Goal: Task Accomplishment & Management: Manage account settings

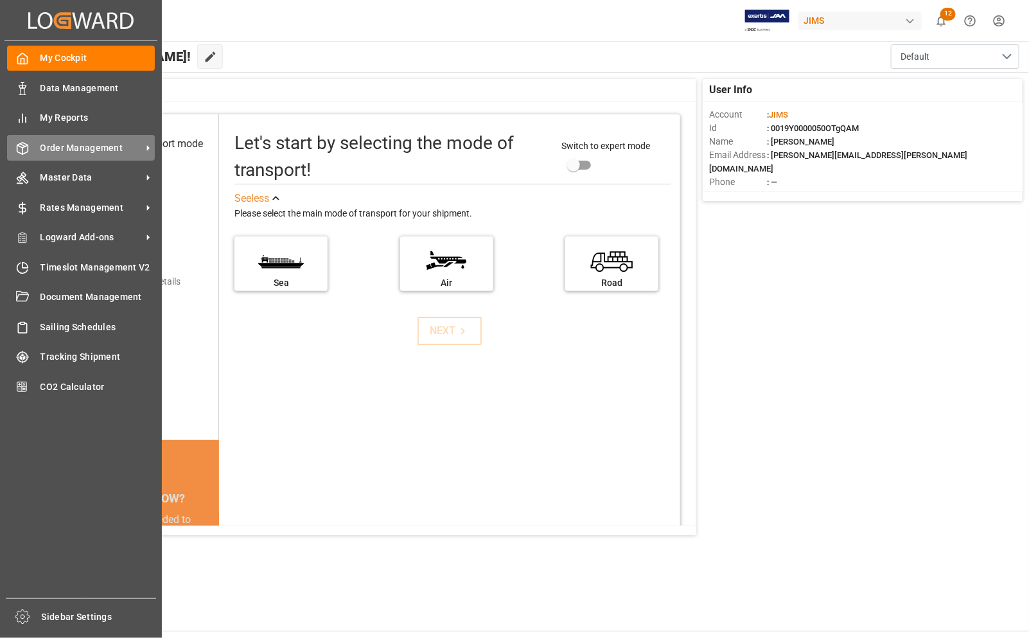
click at [78, 145] on span "Order Management" at bounding box center [90, 147] width 101 height 13
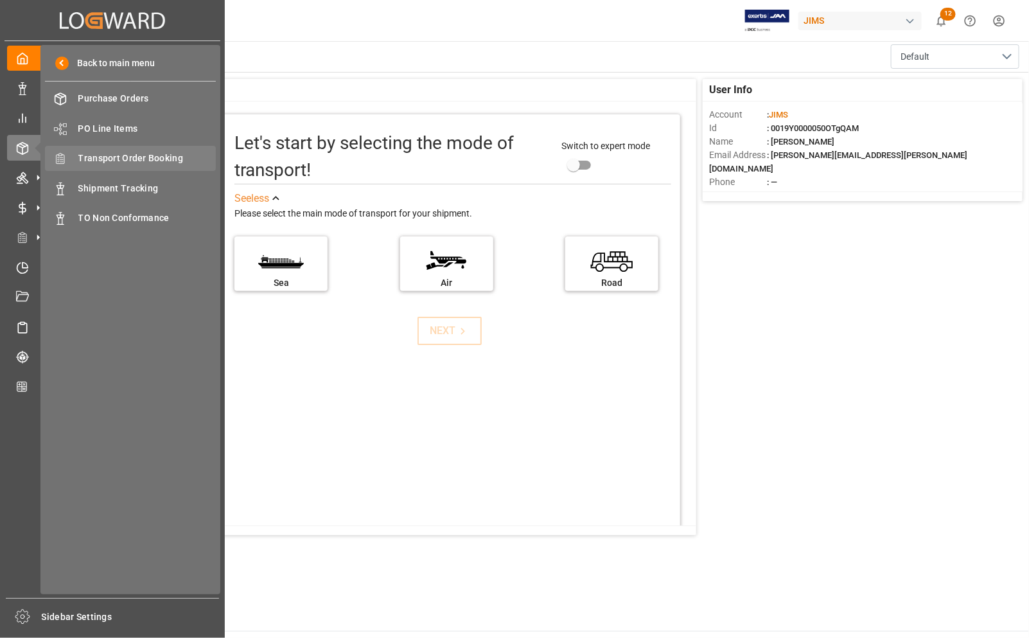
click at [118, 157] on span "Transport Order Booking" at bounding box center [147, 158] width 138 height 13
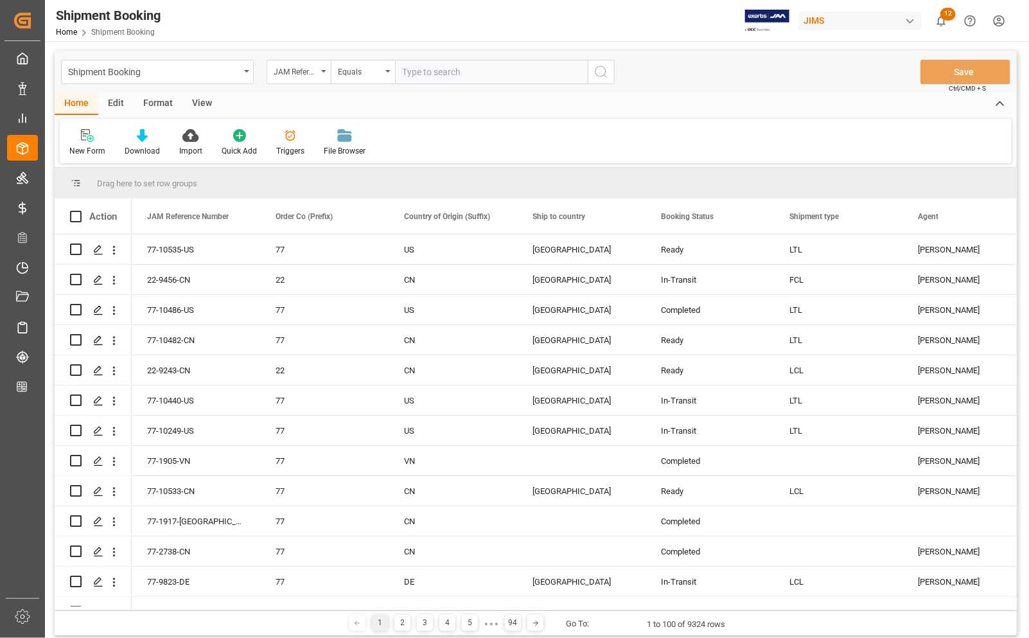
click at [441, 68] on input "text" at bounding box center [491, 72] width 193 height 24
type input "77-10167-CA"
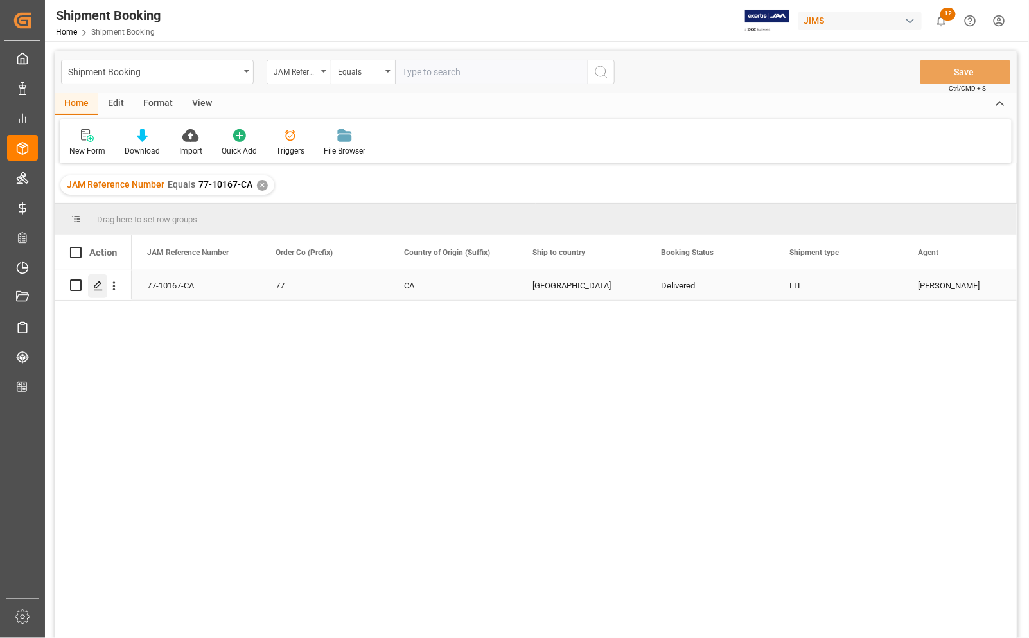
click at [96, 286] on icon "Press SPACE to select this row." at bounding box center [98, 286] width 10 height 10
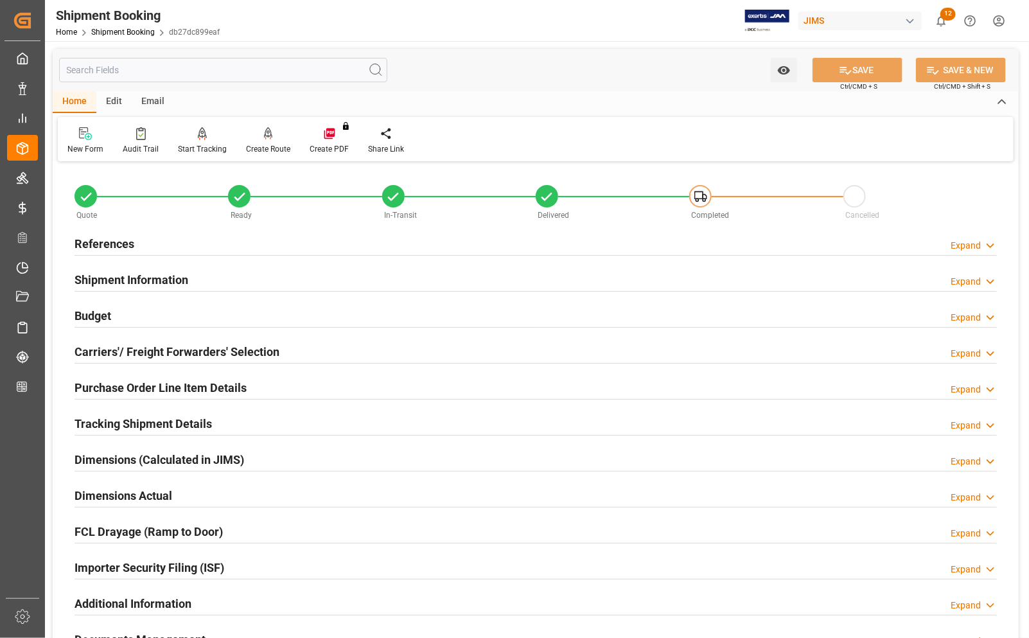
click at [103, 354] on h2 "Carriers'/ Freight Forwarders' Selection" at bounding box center [176, 351] width 205 height 17
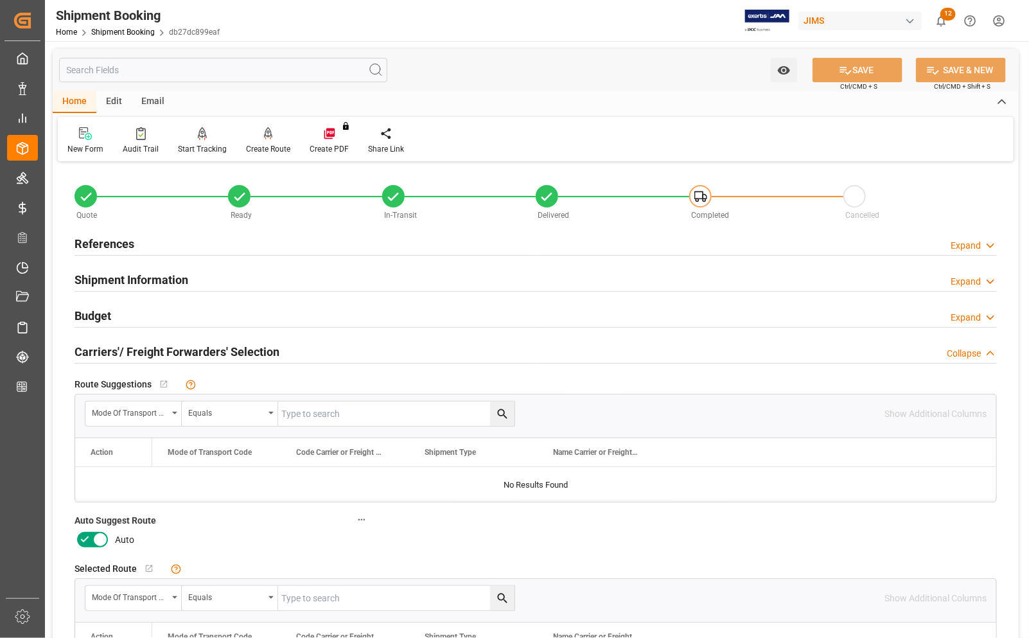
click at [100, 238] on h2 "References" at bounding box center [104, 243] width 60 height 17
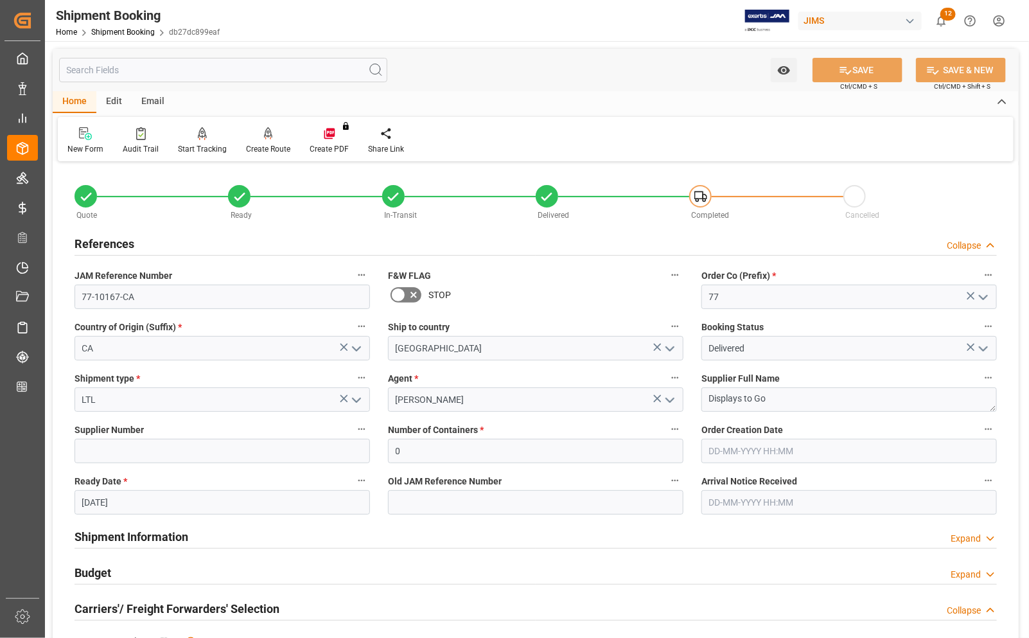
click at [107, 244] on h2 "References" at bounding box center [104, 243] width 60 height 17
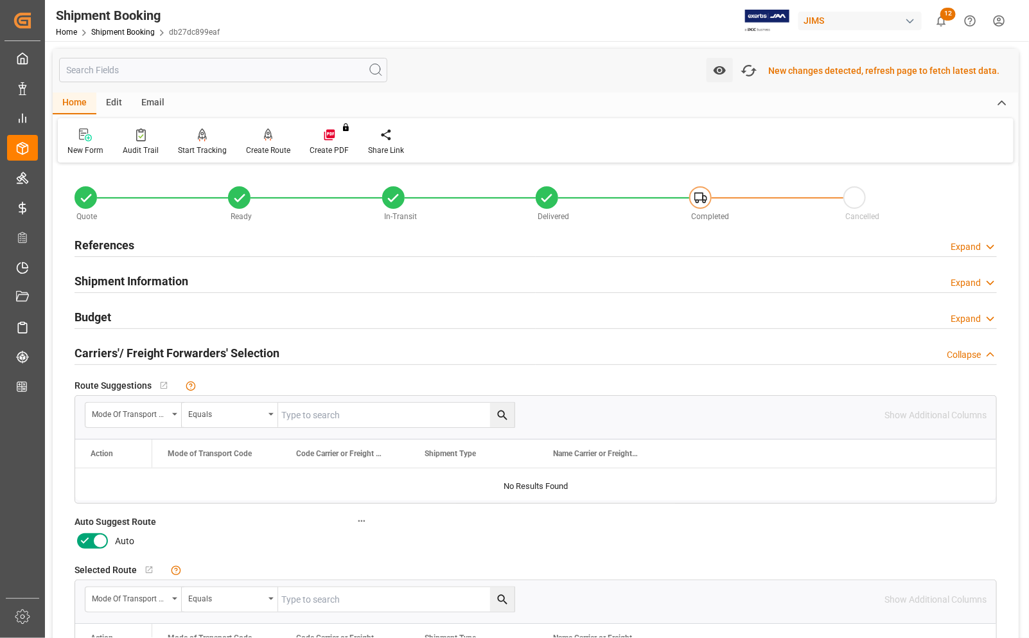
click at [93, 245] on h2 "References" at bounding box center [104, 244] width 60 height 17
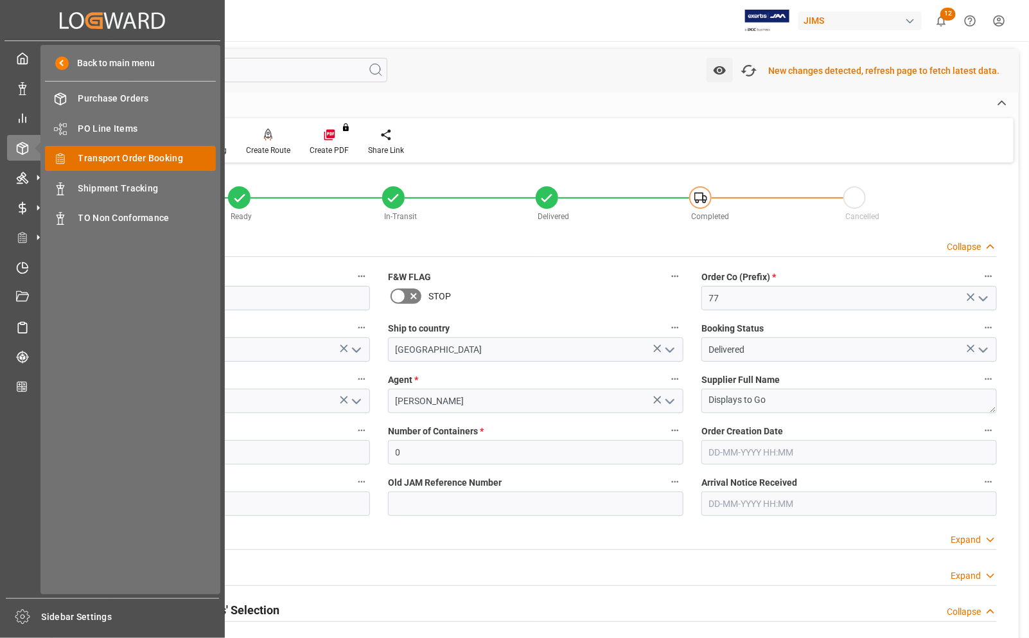
click at [108, 159] on span "Transport Order Booking" at bounding box center [147, 158] width 138 height 13
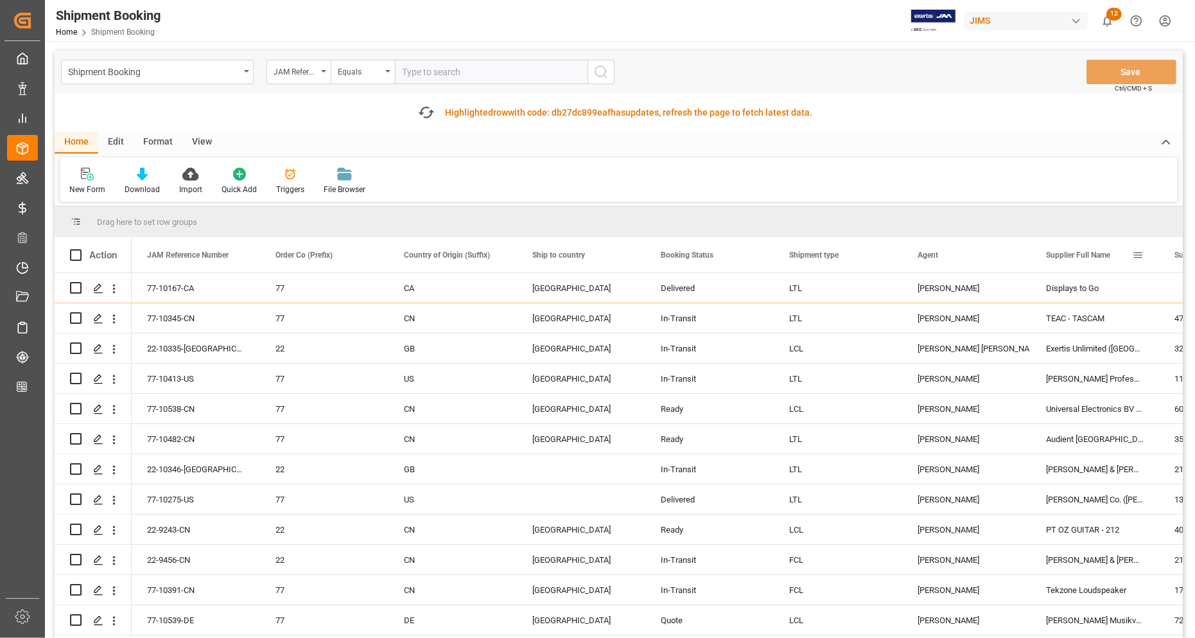
click at [1028, 255] on div "Supplier Full Name" at bounding box center [1089, 254] width 86 height 35
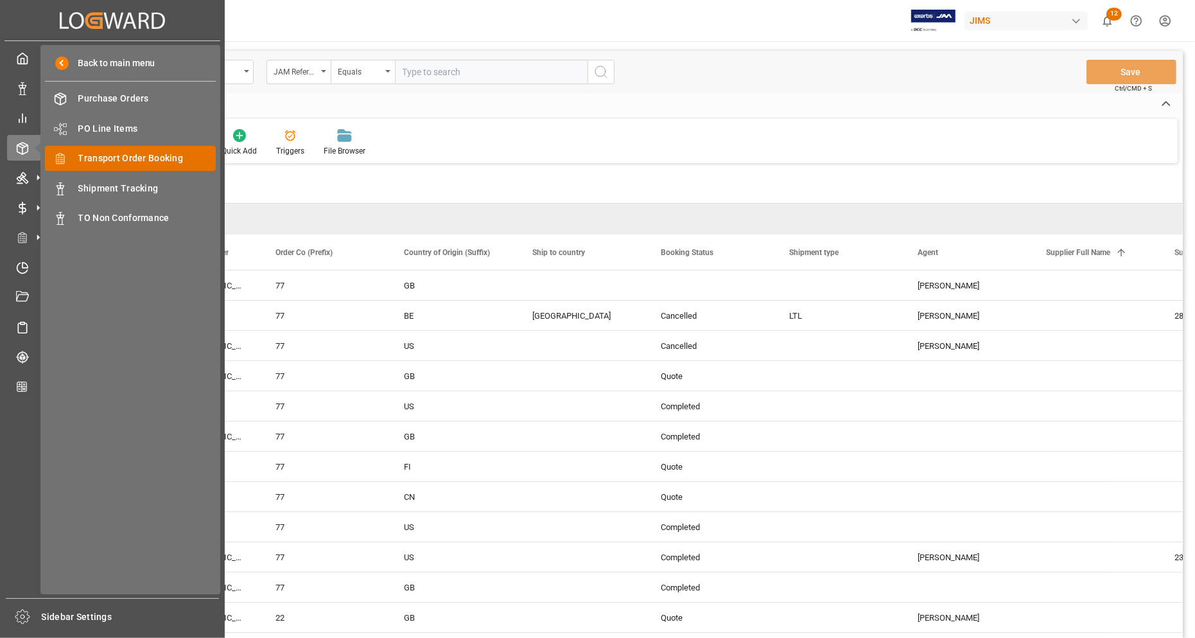
click at [82, 155] on span "Transport Order Booking" at bounding box center [147, 158] width 138 height 13
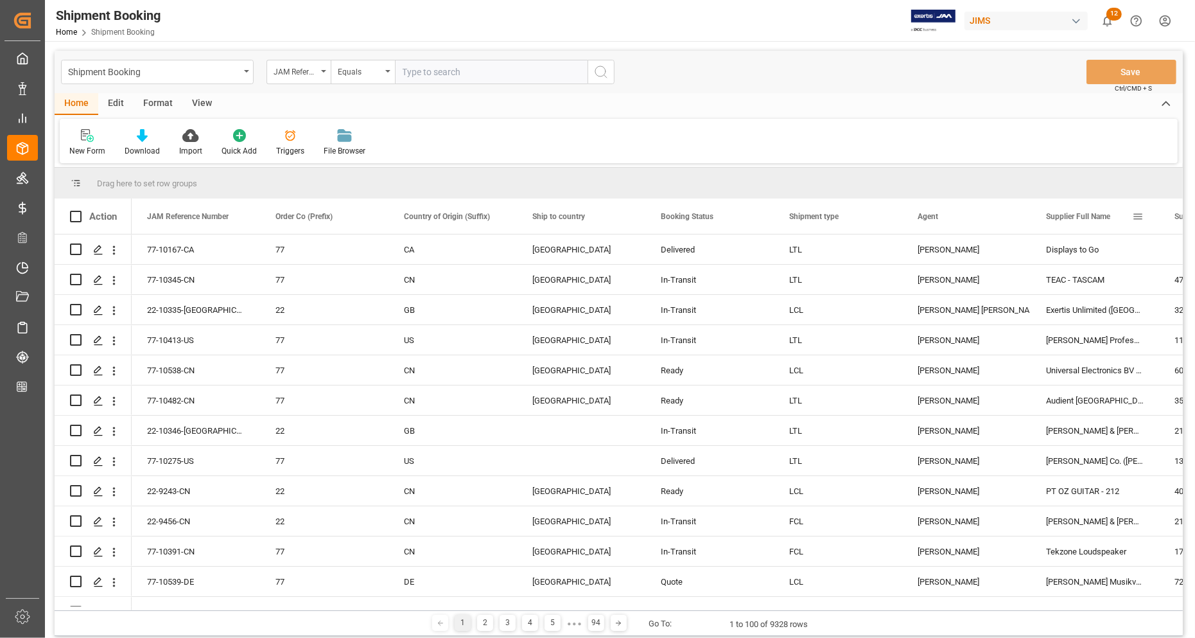
click at [1028, 229] on div "Supplier Full Name" at bounding box center [1089, 215] width 86 height 35
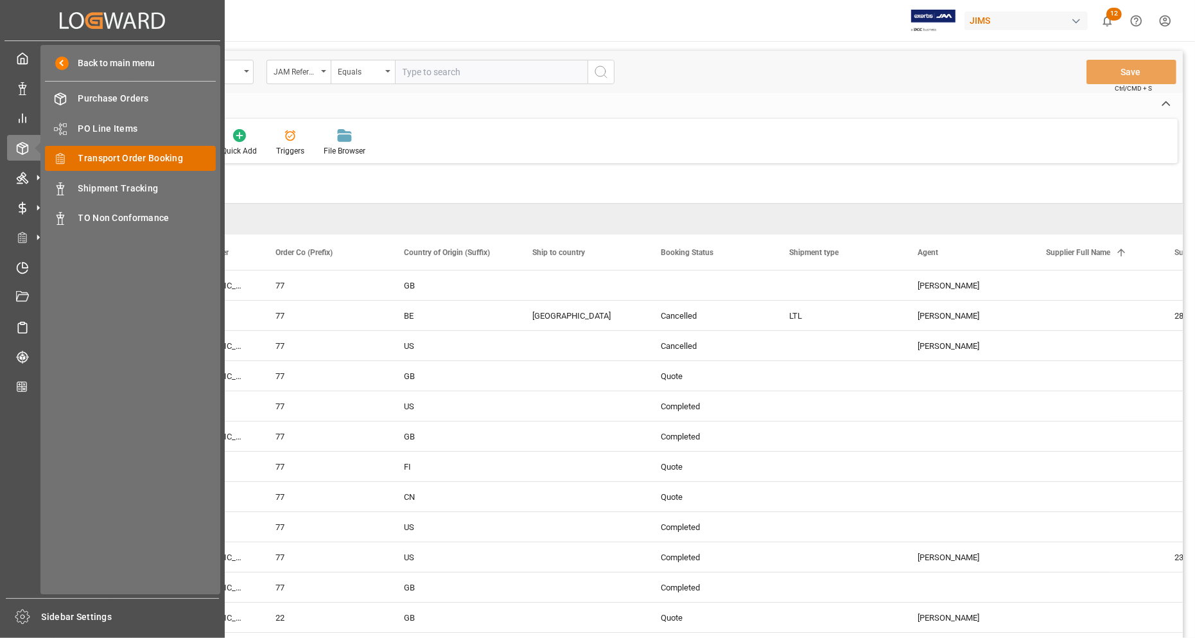
click at [110, 156] on span "Transport Order Booking" at bounding box center [147, 158] width 138 height 13
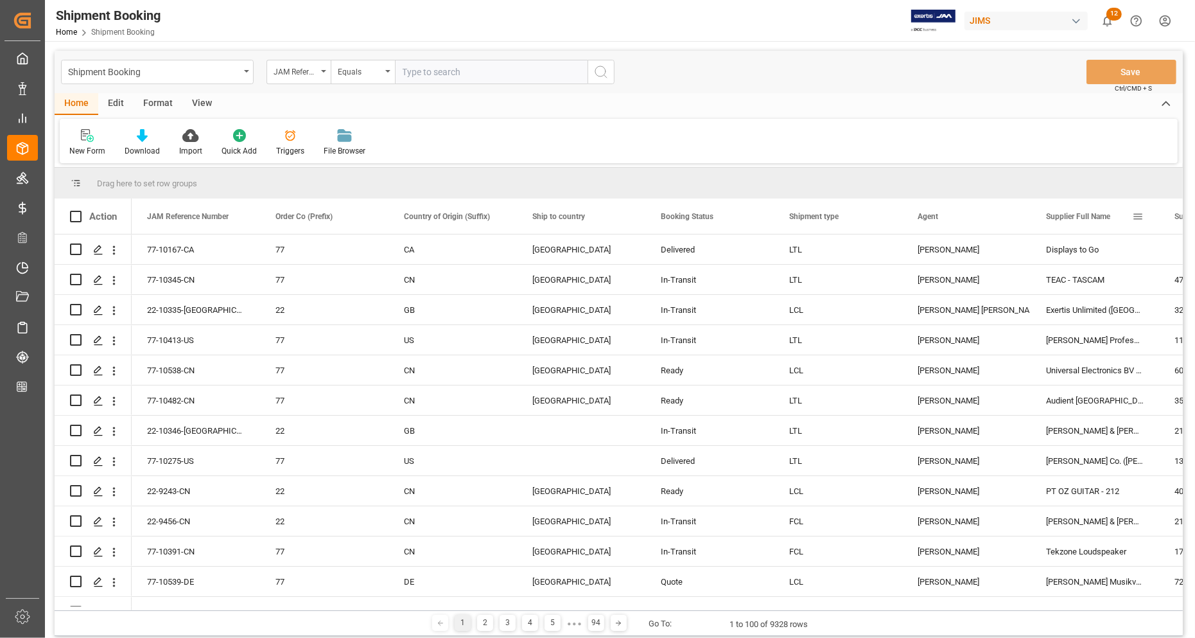
click at [1028, 215] on span at bounding box center [1138, 217] width 12 height 12
click at [1028, 218] on span "filter" at bounding box center [1125, 219] width 12 height 12
click at [1028, 255] on div "Equals" at bounding box center [1106, 254] width 108 height 10
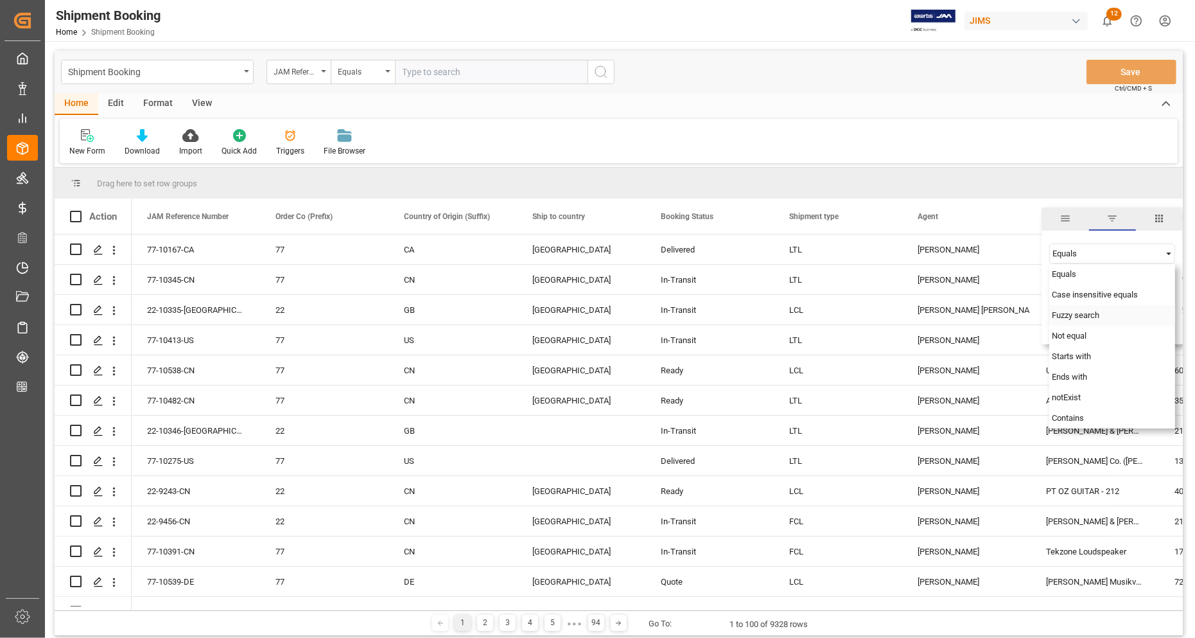
click at [1028, 312] on span "Fuzzy search" at bounding box center [1076, 315] width 48 height 10
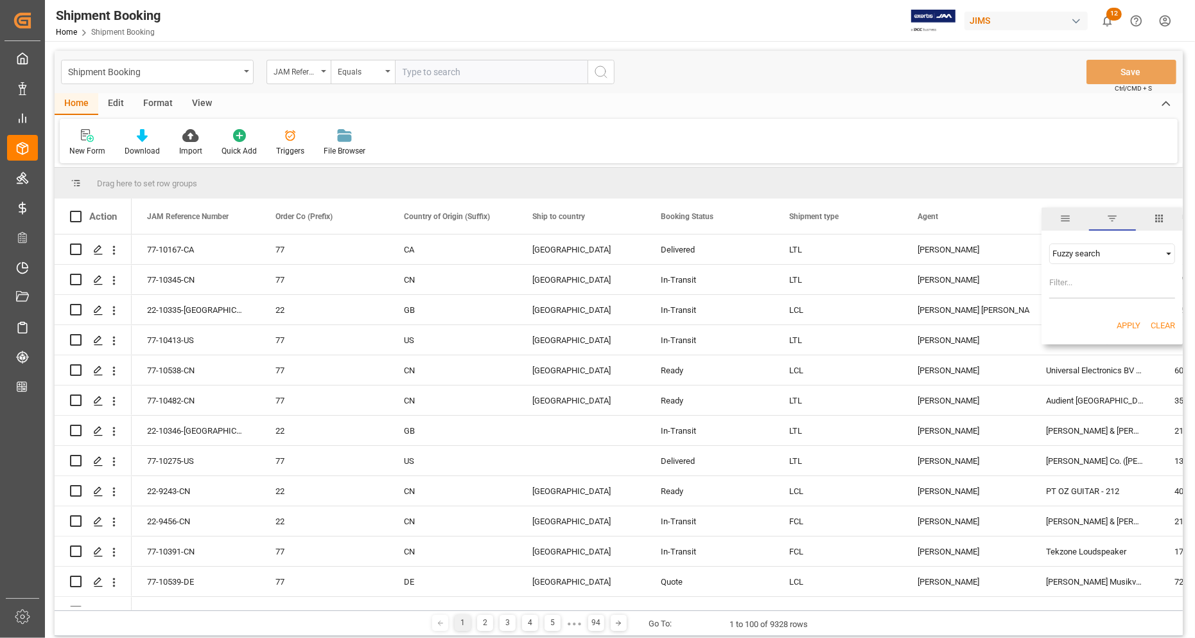
click at [1028, 283] on input "Filter Value" at bounding box center [1112, 286] width 126 height 26
type input "Abbington"
click at [1028, 319] on button "Apply" at bounding box center [1129, 325] width 24 height 13
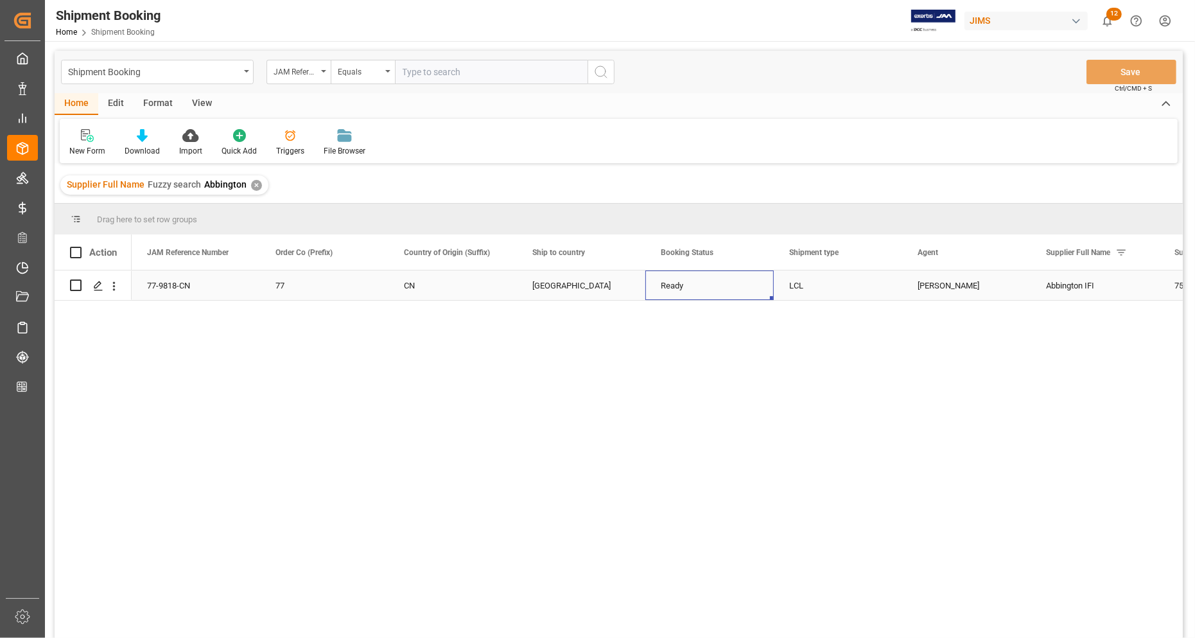
click at [753, 290] on div "Ready" at bounding box center [710, 286] width 98 height 30
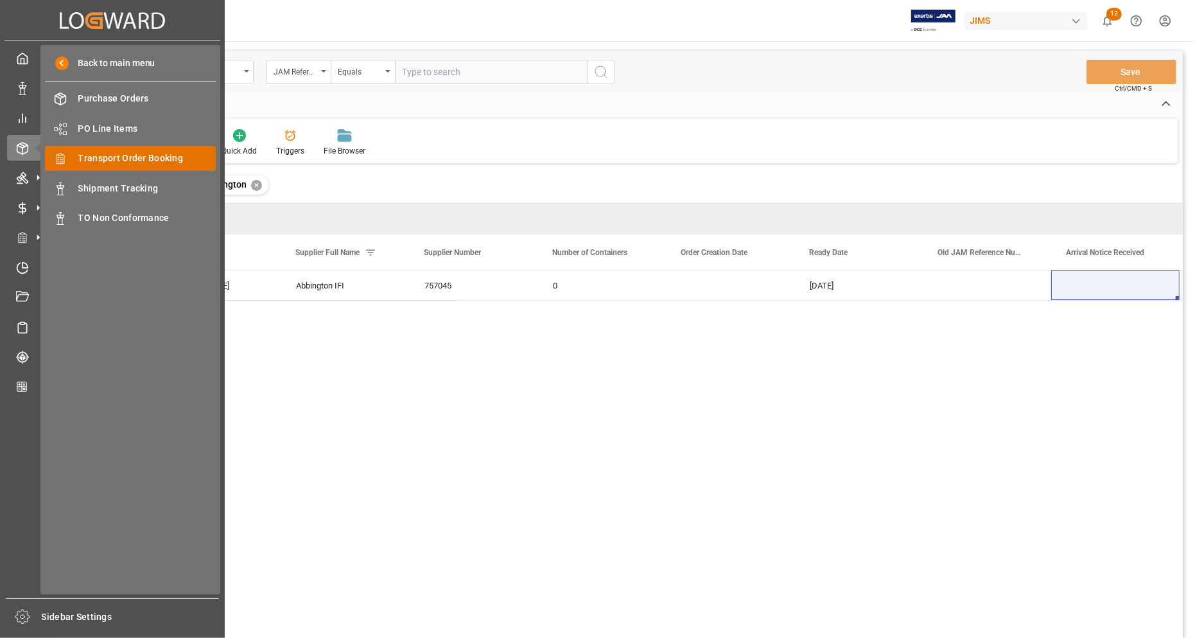
click at [87, 158] on span "Transport Order Booking" at bounding box center [147, 158] width 138 height 13
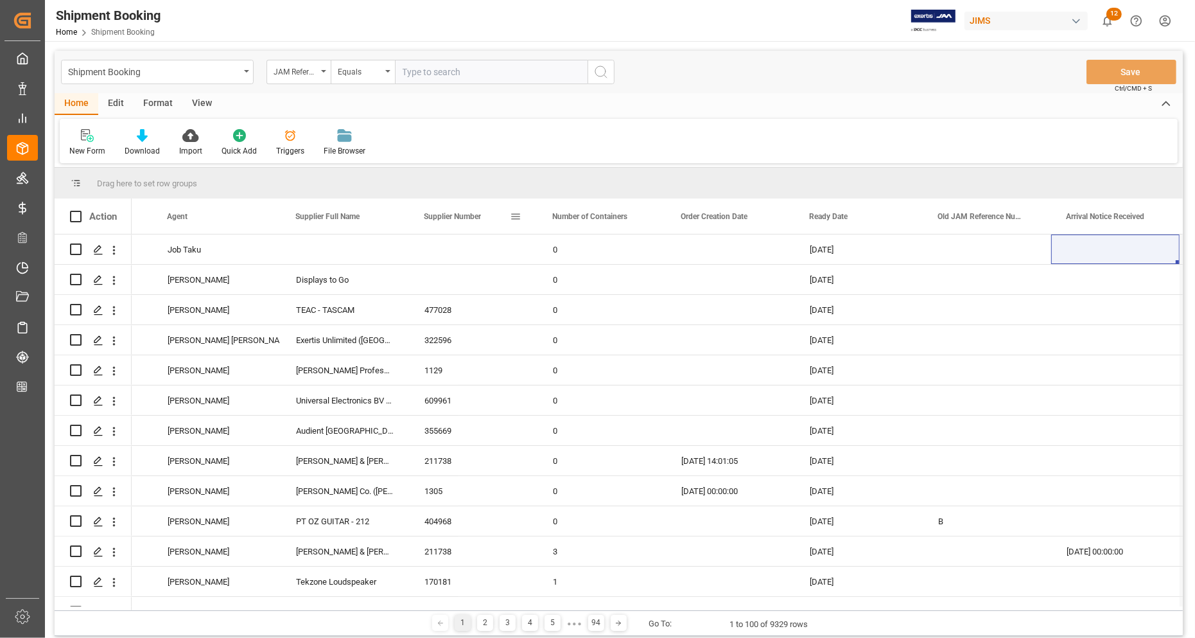
click at [518, 216] on span at bounding box center [516, 217] width 12 height 12
click at [530, 281] on input "Filter Value" at bounding box center [575, 286] width 126 height 26
type input "757045"
click at [594, 329] on button "Apply" at bounding box center [591, 325] width 24 height 13
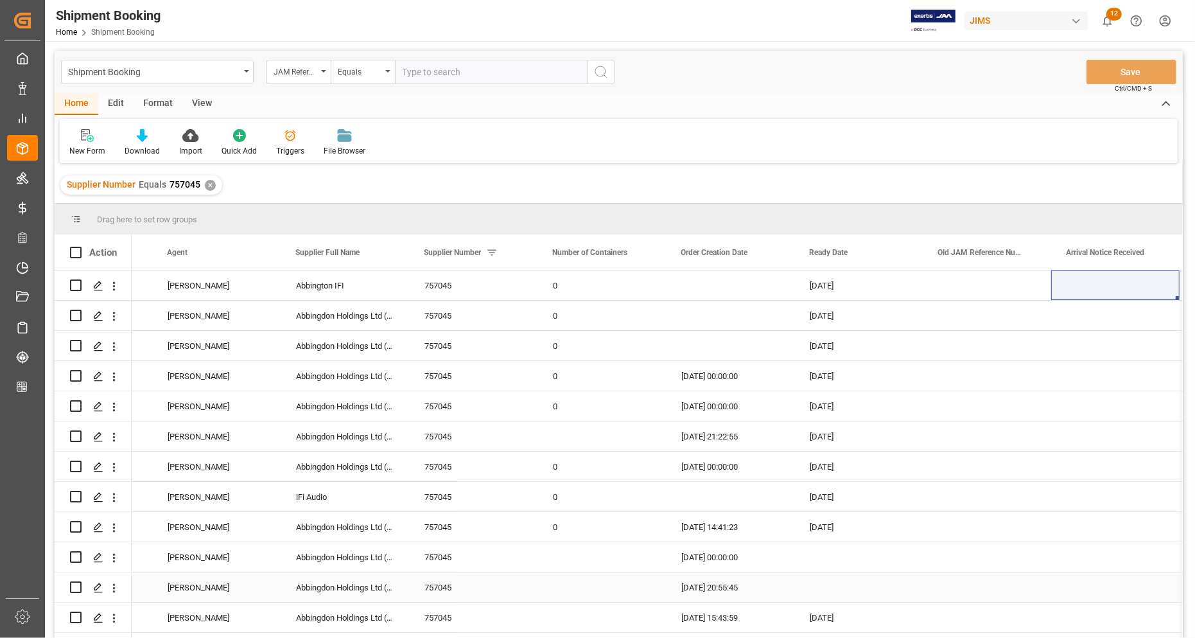
click at [785, 576] on div "[DATE] 20:55:45" at bounding box center [730, 587] width 128 height 30
click at [736, 322] on div "Press SPACE to select this row." at bounding box center [730, 316] width 128 height 30
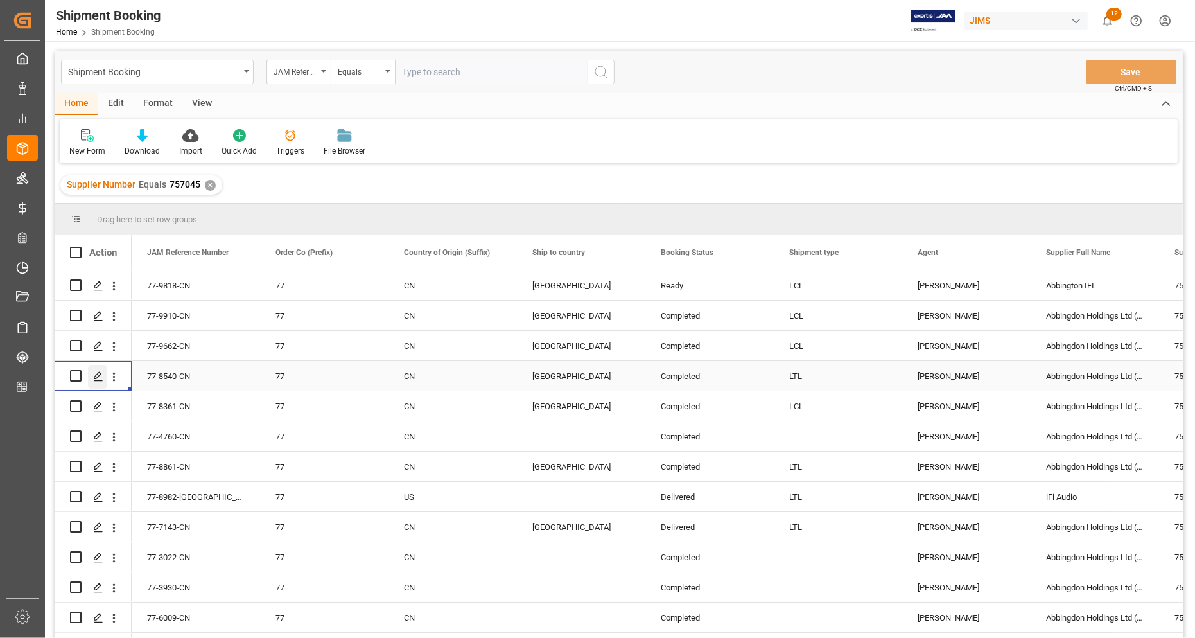
click at [98, 379] on icon "Press SPACE to select this row." at bounding box center [98, 376] width 10 height 10
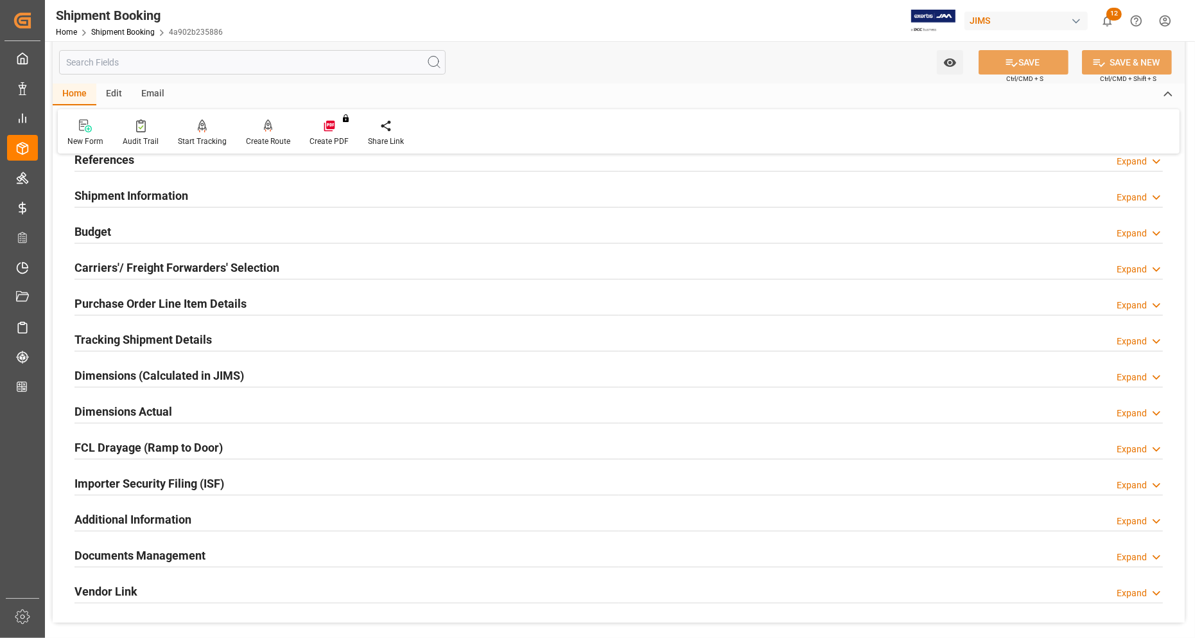
scroll to position [241, 0]
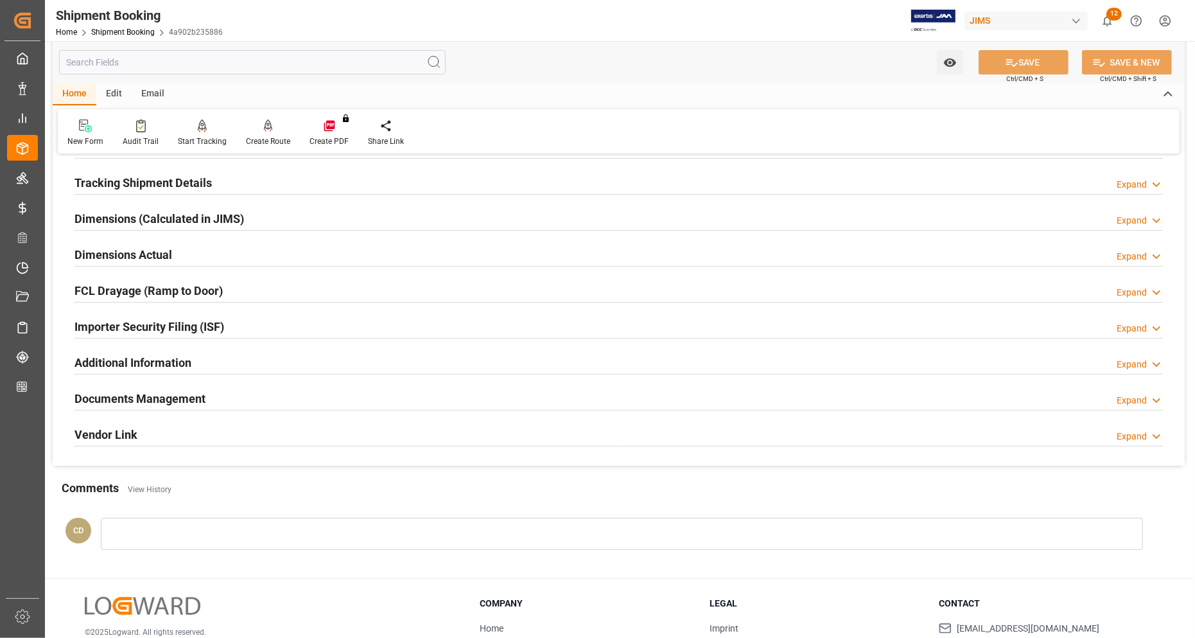
click at [145, 397] on h2 "Documents Management" at bounding box center [139, 398] width 131 height 17
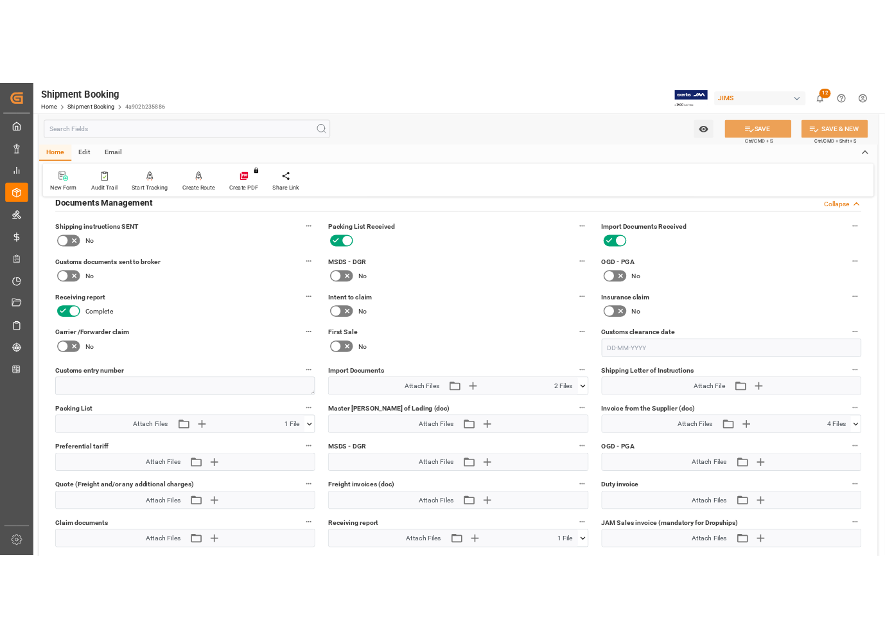
scroll to position [482, 0]
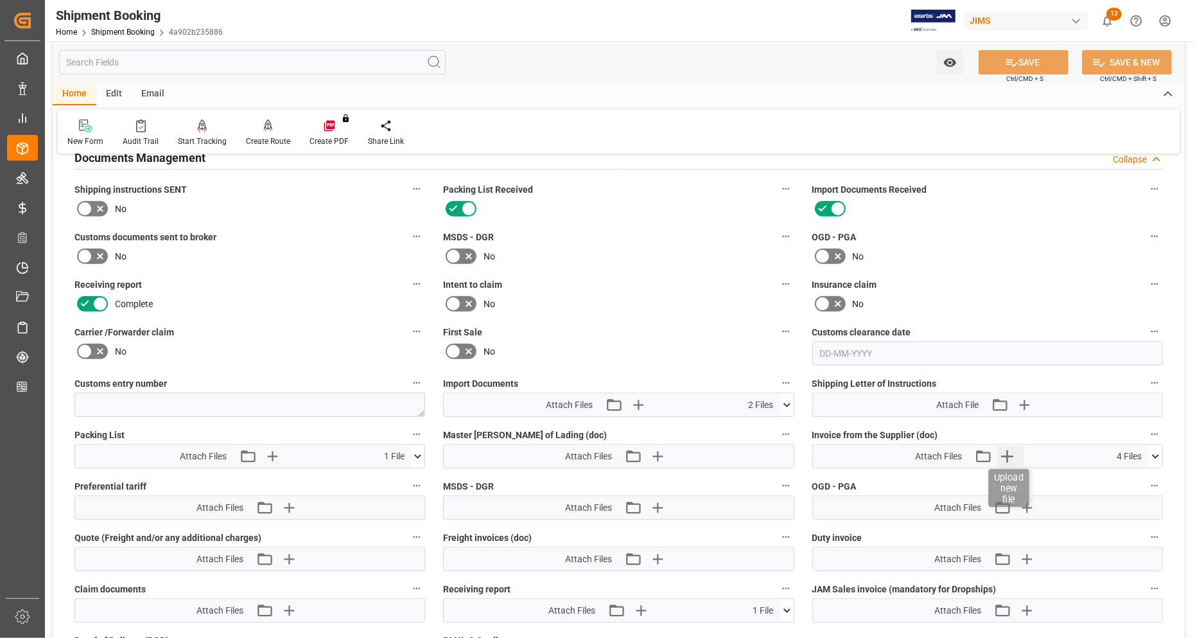
click at [1003, 453] on icon "button" at bounding box center [1007, 456] width 21 height 21
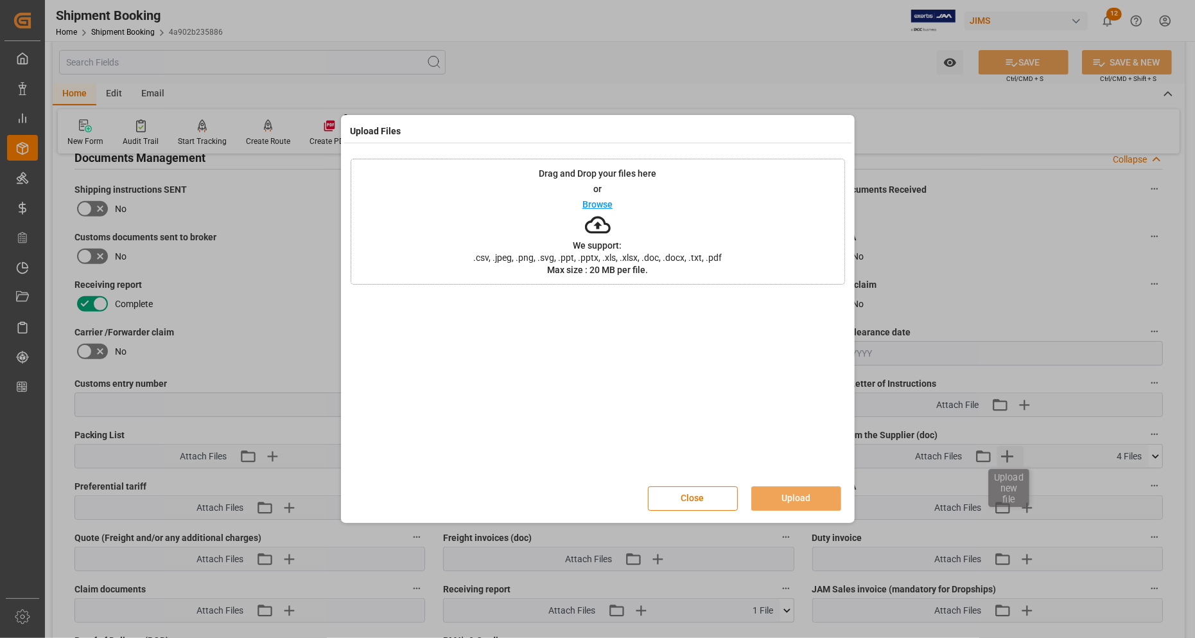
click at [1003, 453] on div "Upload Files Drag and Drop your files here or Browse We support: .csv, .jpeg, .…" at bounding box center [597, 319] width 1195 height 638
click at [699, 506] on button "Close" at bounding box center [693, 498] width 90 height 24
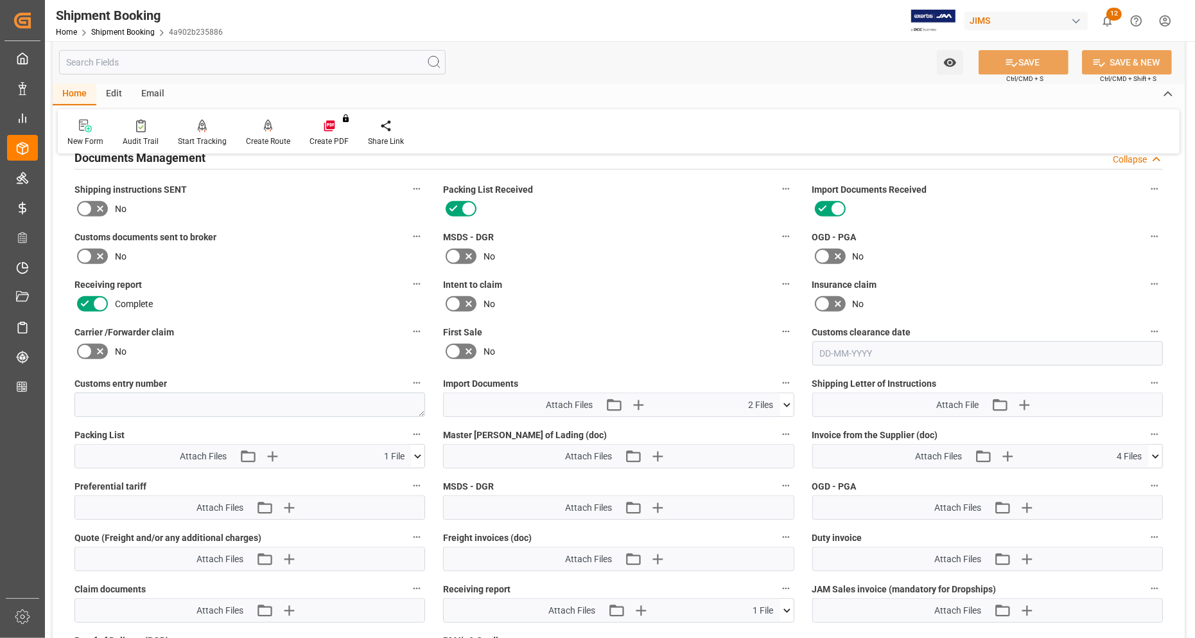
click at [1028, 451] on icon at bounding box center [1155, 455] width 13 height 13
click at [1028, 479] on icon at bounding box center [1122, 480] width 10 height 10
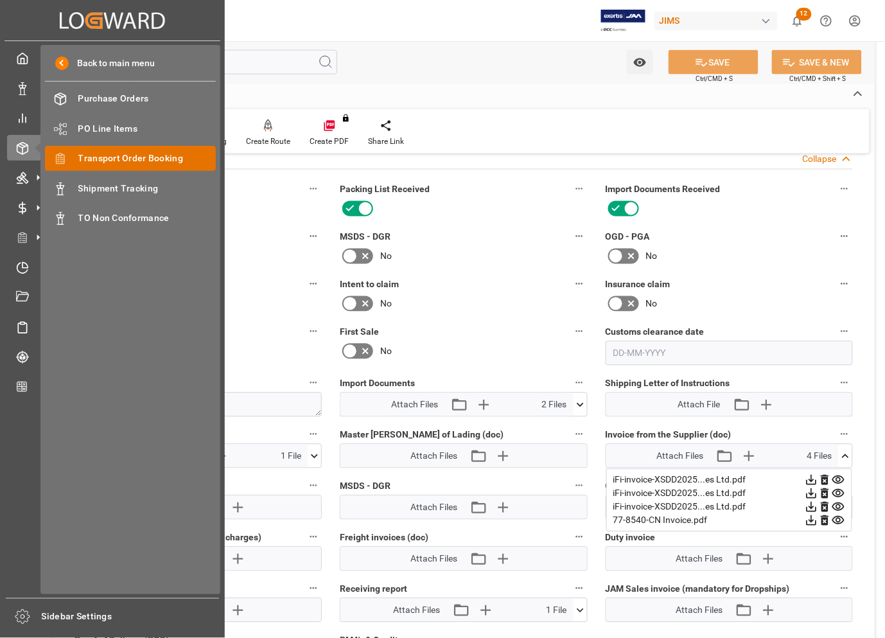
click at [90, 162] on span "Transport Order Booking" at bounding box center [147, 158] width 138 height 13
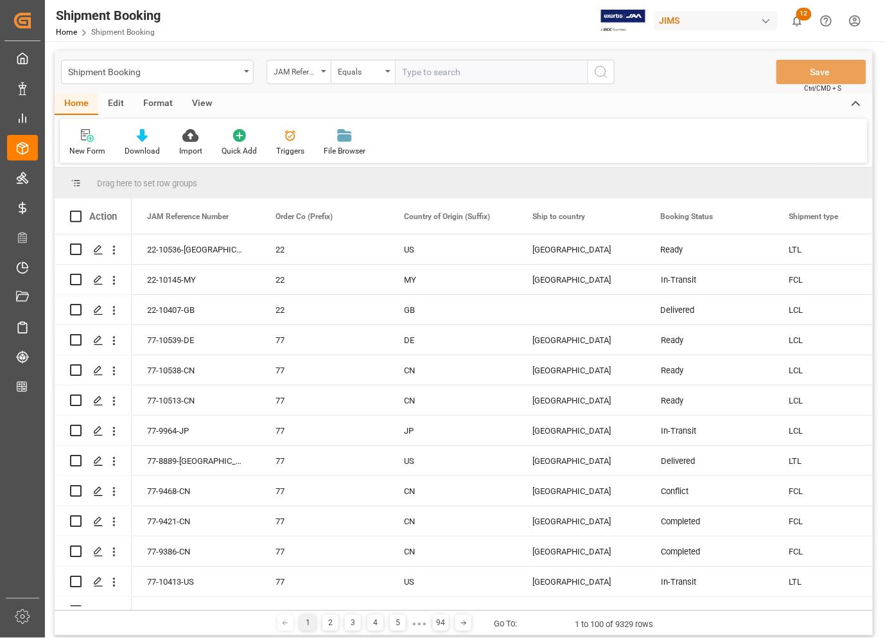
click at [438, 71] on input "text" at bounding box center [491, 72] width 193 height 24
type input "77-9662-CN"
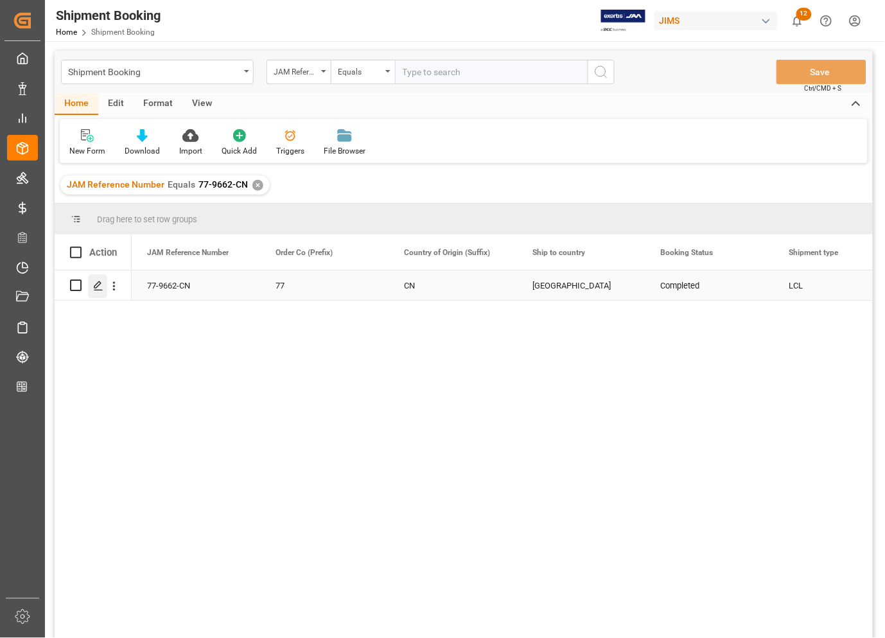
click at [97, 287] on polygon "Press SPACE to select this row." at bounding box center [97, 284] width 6 height 6
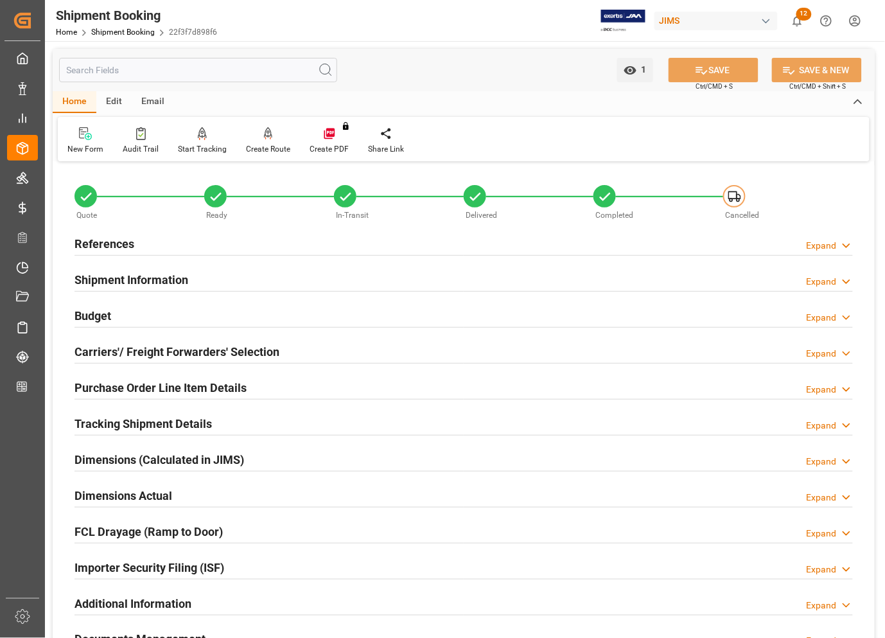
click at [88, 242] on h2 "References" at bounding box center [104, 243] width 60 height 17
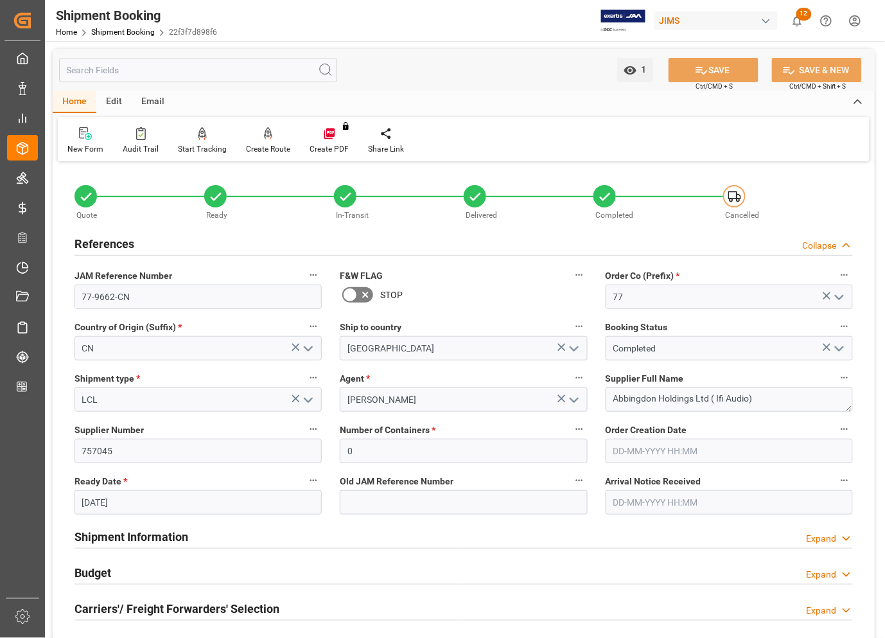
click at [88, 242] on h2 "References" at bounding box center [104, 243] width 60 height 17
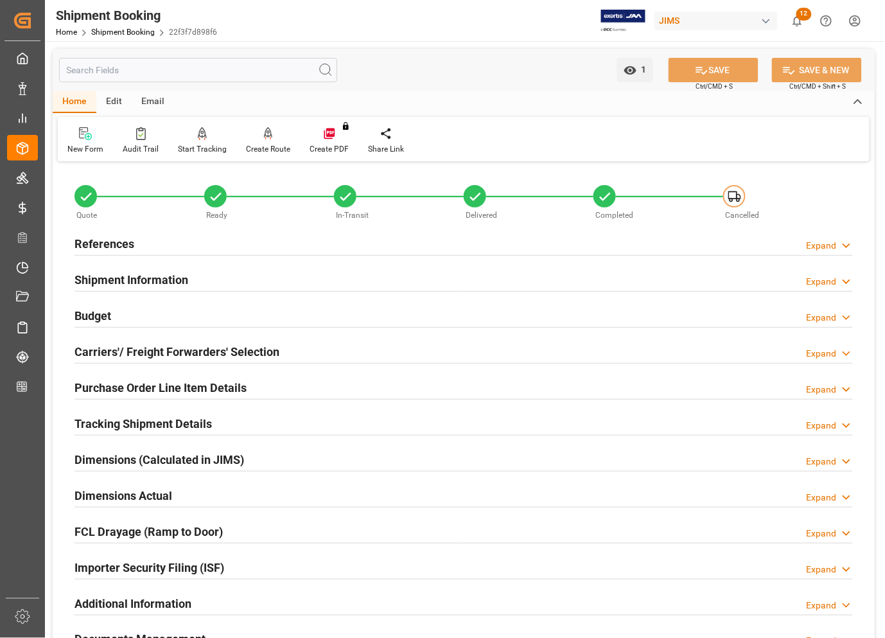
click at [110, 317] on h2 "Budget" at bounding box center [92, 315] width 37 height 17
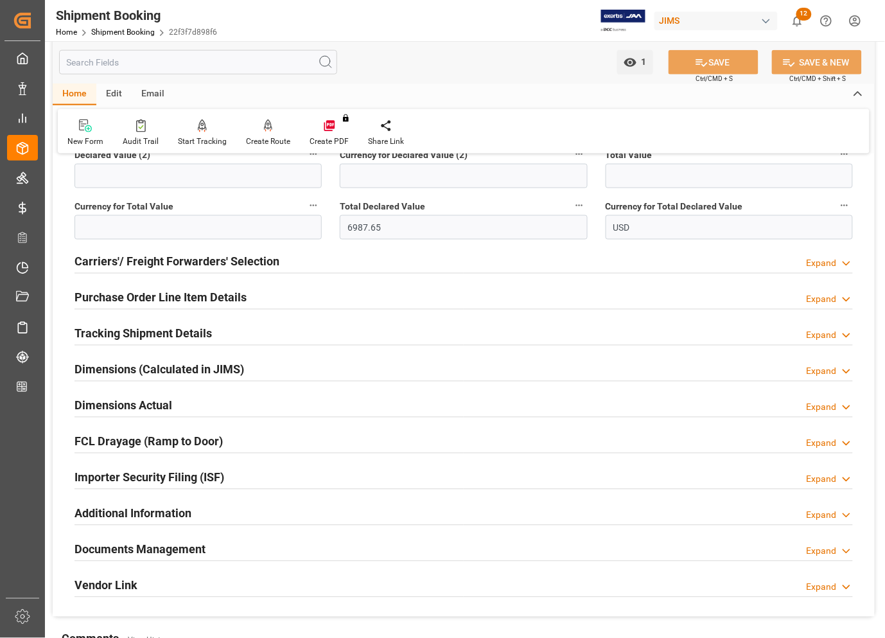
scroll to position [401, 0]
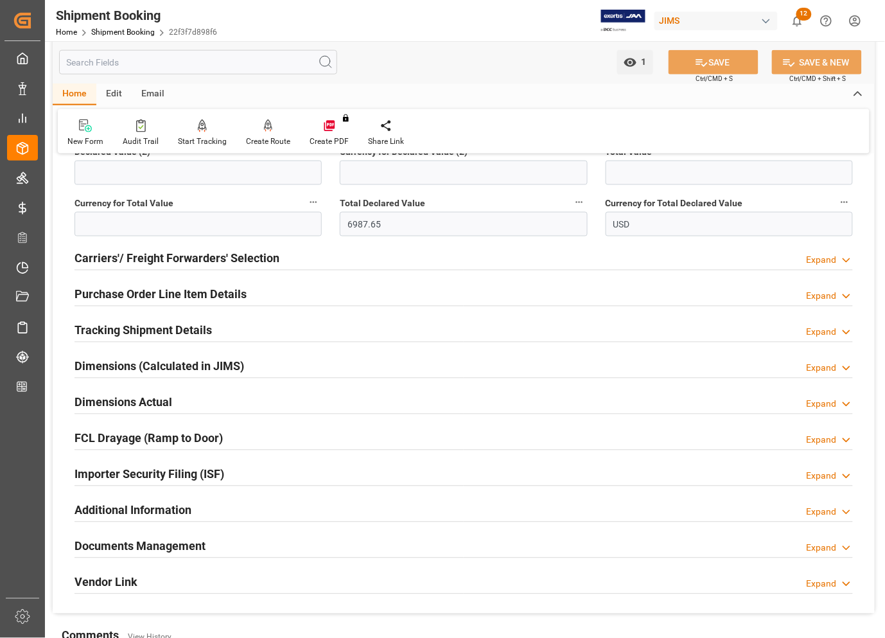
click at [107, 541] on h2 "Documents Management" at bounding box center [139, 545] width 131 height 17
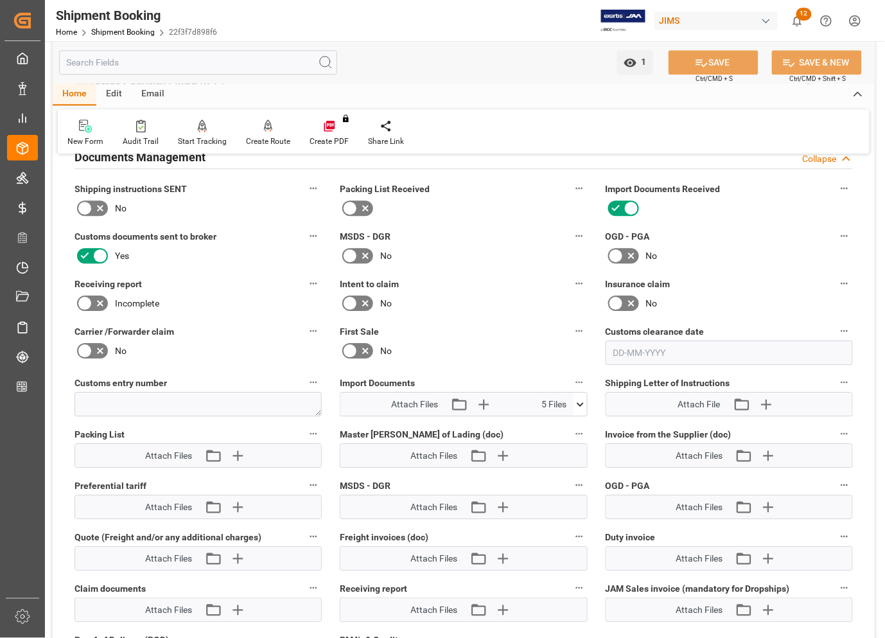
scroll to position [803, 0]
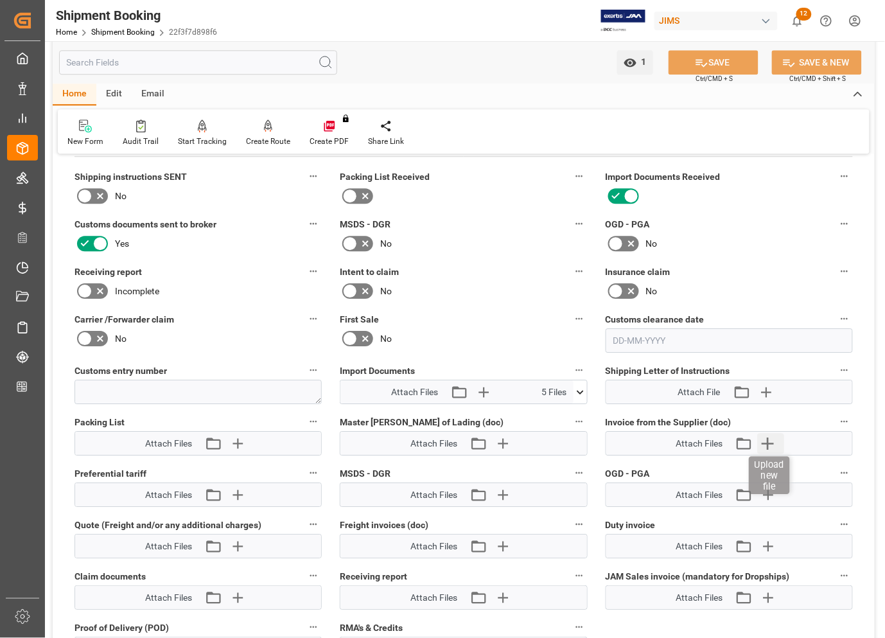
click at [764, 438] on icon "button" at bounding box center [768, 443] width 21 height 21
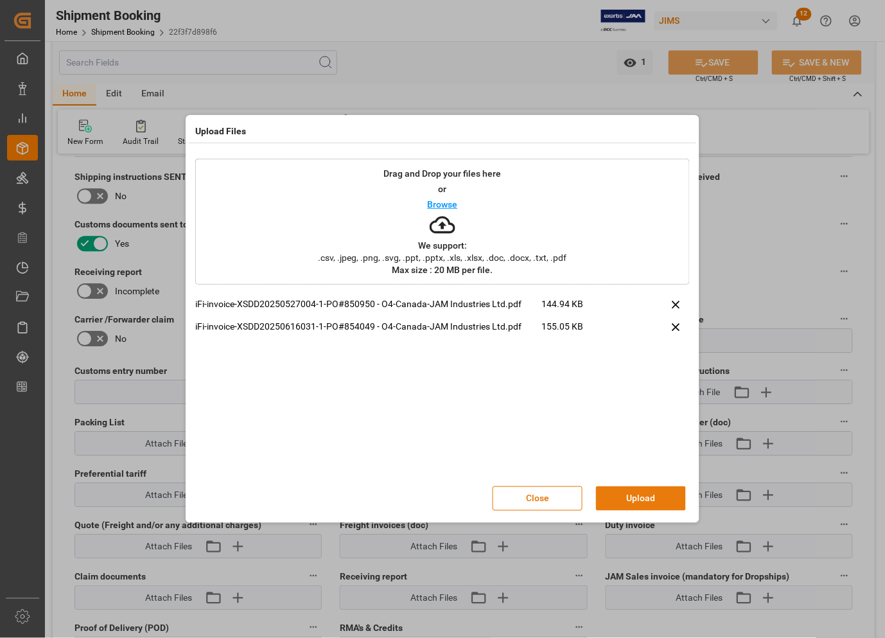
click at [642, 501] on button "Upload" at bounding box center [641, 498] width 90 height 24
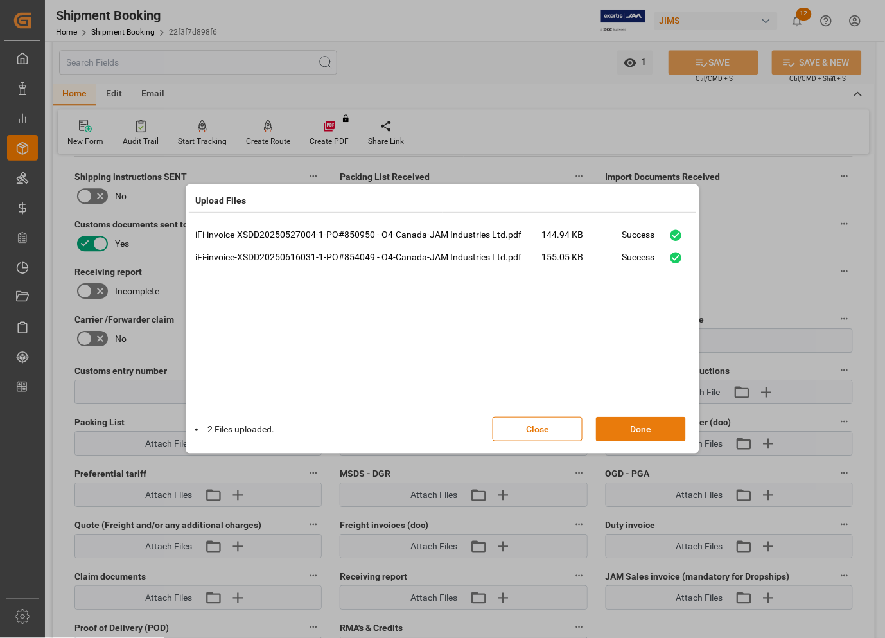
click at [640, 434] on button "Done" at bounding box center [641, 429] width 90 height 24
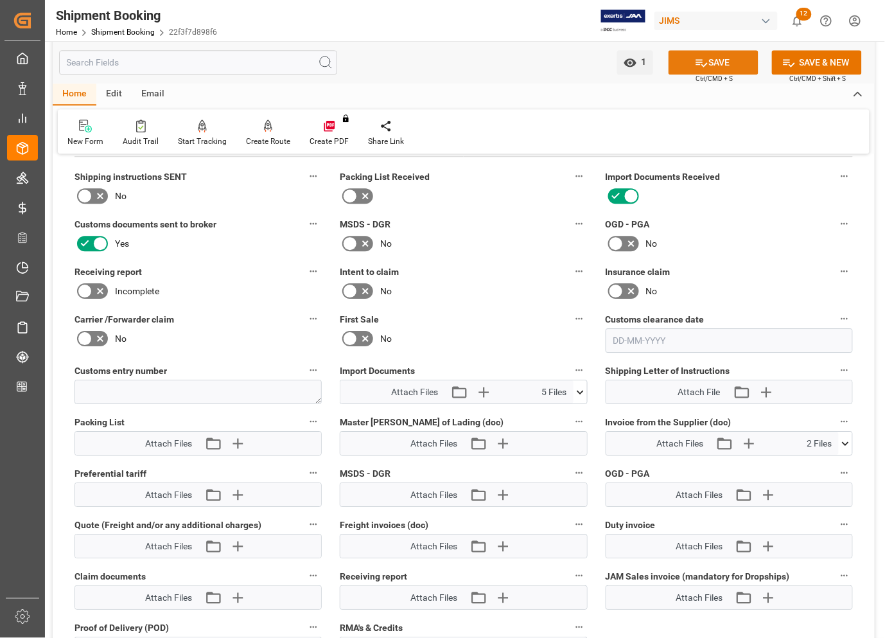
click at [695, 53] on button "SAVE" at bounding box center [713, 62] width 90 height 24
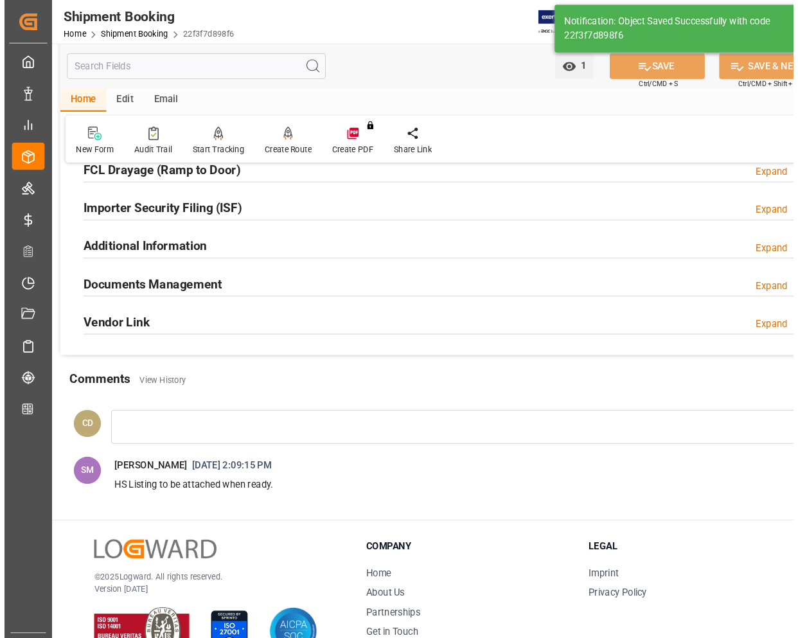
scroll to position [461, 0]
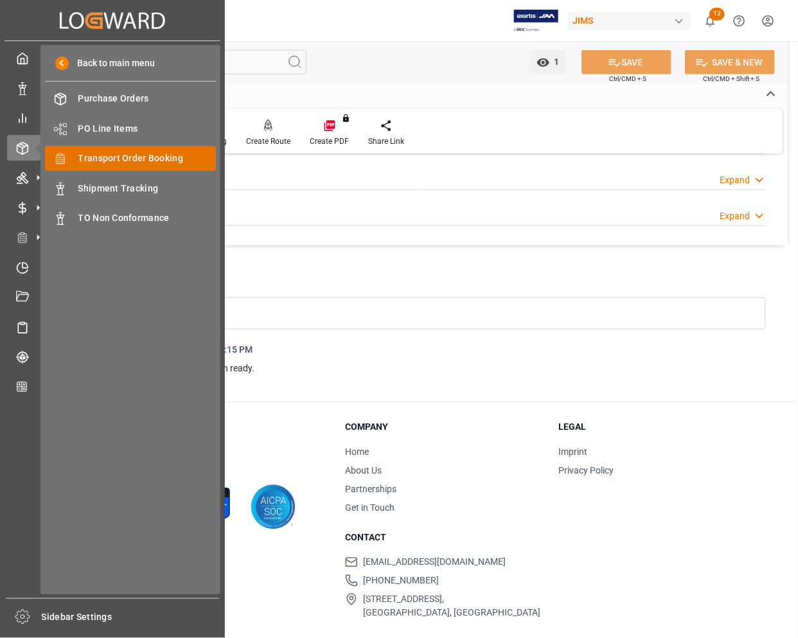
click at [101, 159] on span "Transport Order Booking" at bounding box center [147, 158] width 138 height 13
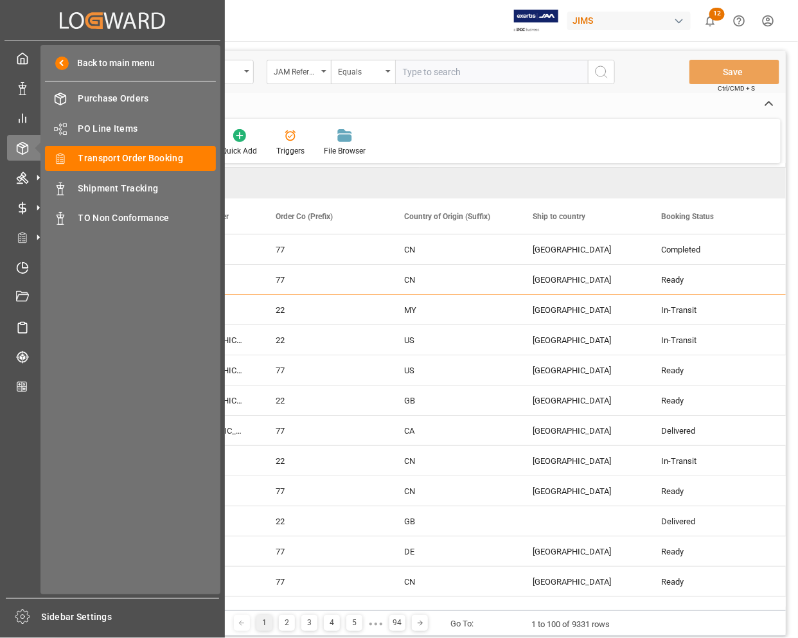
click at [15, 476] on div "My Cockpit My Cockpit Data Management Data Management My Reports My Reports Ord…" at bounding box center [112, 319] width 216 height 557
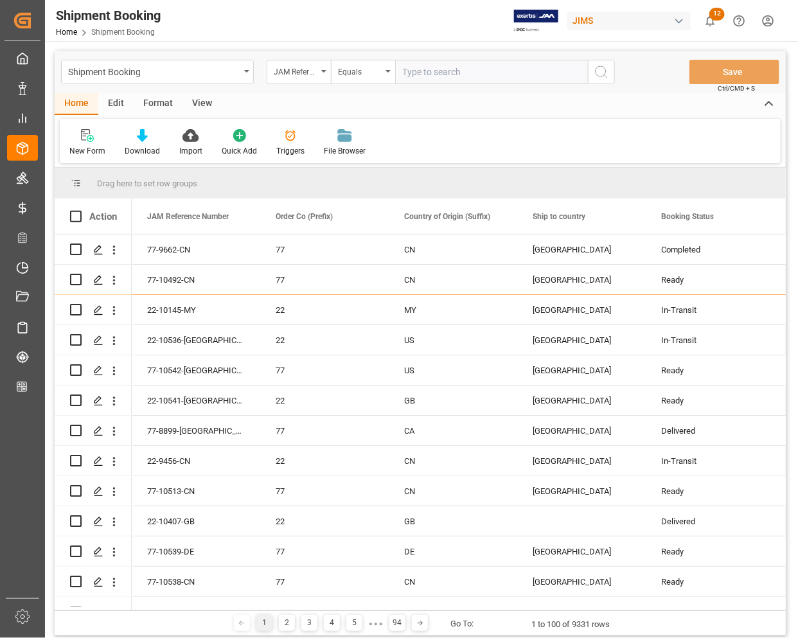
click at [412, 134] on div "New Form Download Import Quick Add Triggers File Browser" at bounding box center [420, 141] width 720 height 44
click at [432, 69] on input "text" at bounding box center [491, 72] width 193 height 24
type input "77-9910-CN"
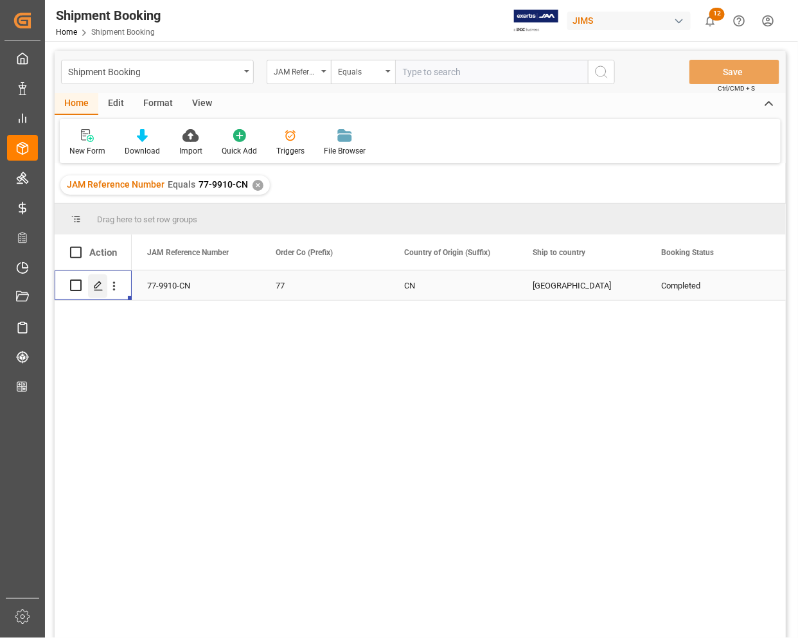
click at [100, 289] on icon "Press SPACE to select this row." at bounding box center [98, 286] width 10 height 10
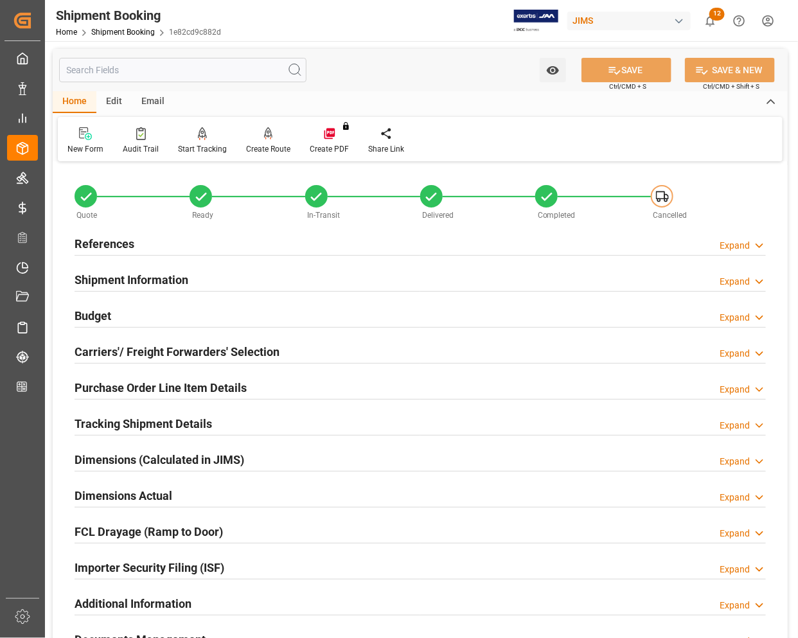
scroll to position [241, 0]
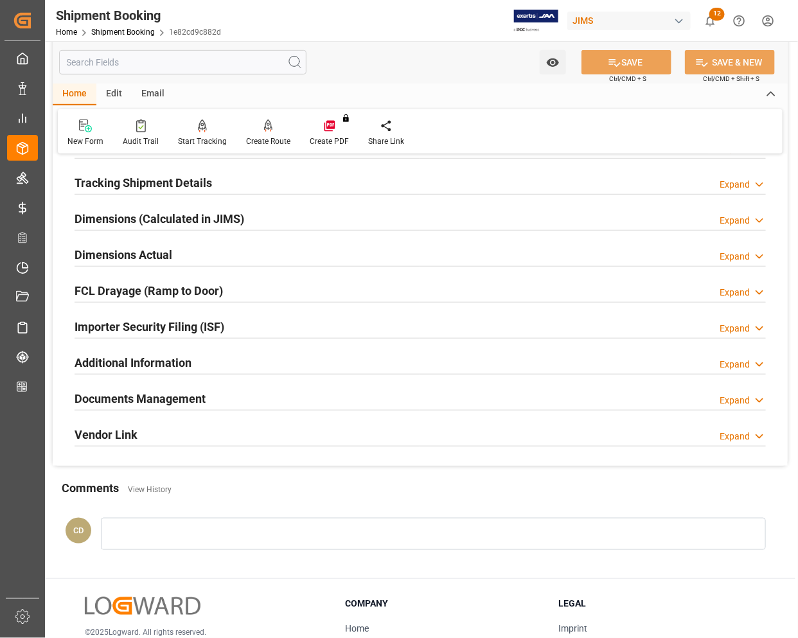
click at [114, 395] on h2 "Documents Management" at bounding box center [139, 398] width 131 height 17
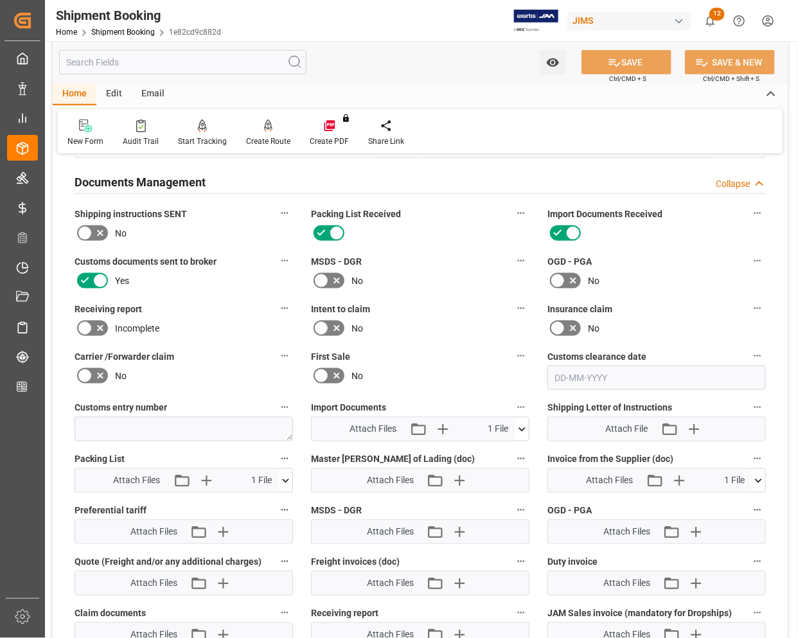
scroll to position [562, 0]
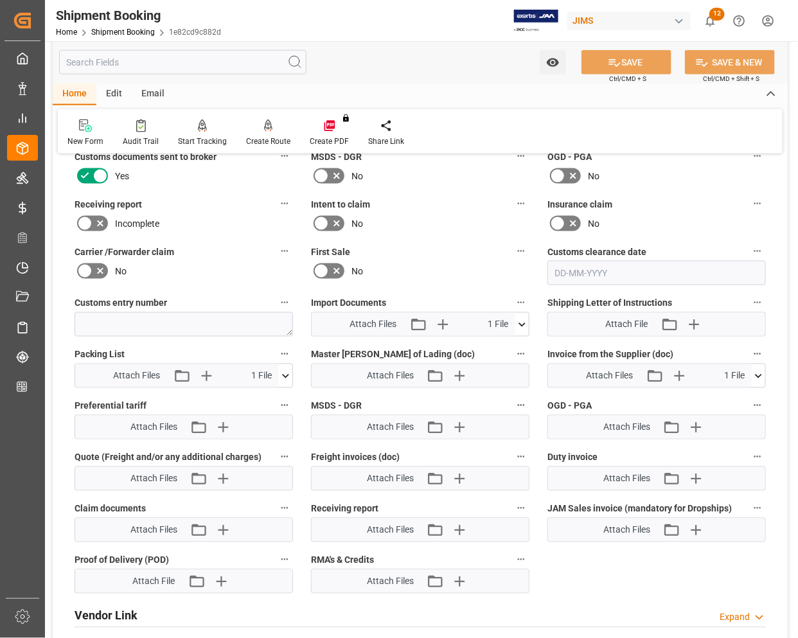
click at [524, 323] on icon at bounding box center [521, 324] width 13 height 13
click at [485, 347] on icon at bounding box center [488, 349] width 10 height 10
